Goal: Information Seeking & Learning: Understand process/instructions

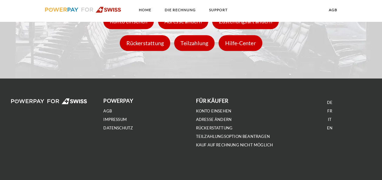
scroll to position [870, 0]
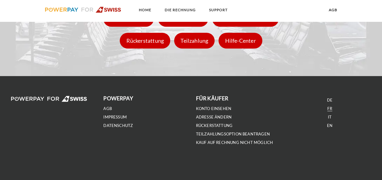
click at [330, 109] on link "FR" at bounding box center [329, 108] width 5 height 5
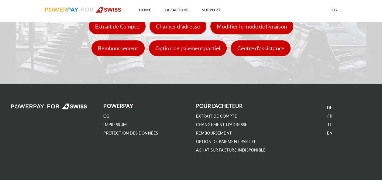
scroll to position [871, 0]
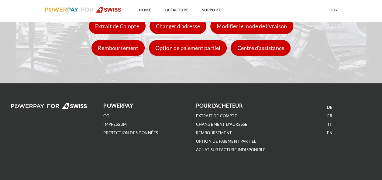
click at [216, 125] on link "Changement d'adresse" at bounding box center [222, 124] width 52 height 5
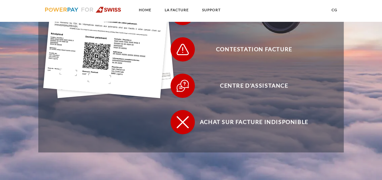
scroll to position [237, 0]
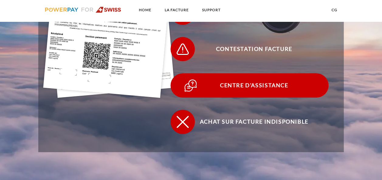
click at [203, 89] on span "Centre d'assistance" at bounding box center [254, 86] width 149 height 24
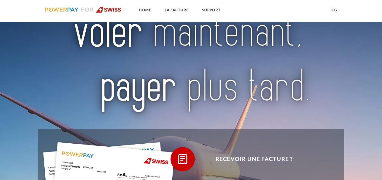
scroll to position [17, 0]
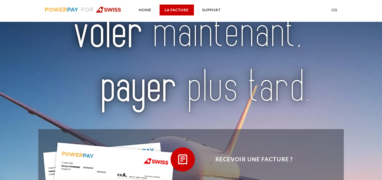
click at [175, 12] on link "LA FACTURE" at bounding box center [176, 10] width 34 height 11
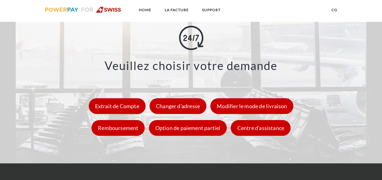
scroll to position [790, 0]
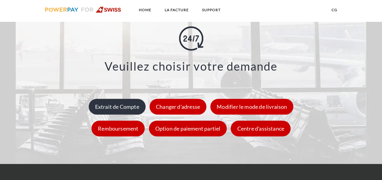
click at [107, 112] on div "Extrait de Compte" at bounding box center [117, 107] width 57 height 16
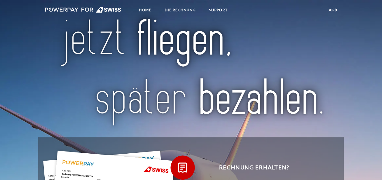
click at [328, 12] on link "agb" at bounding box center [332, 10] width 19 height 11
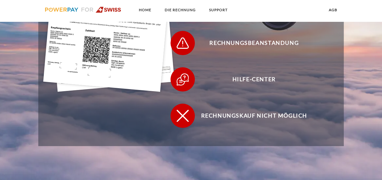
scroll to position [233, 0]
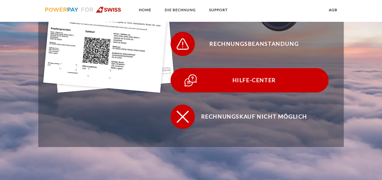
click at [255, 82] on span "Hilfe-Center" at bounding box center [254, 80] width 149 height 24
